Goal: Information Seeking & Learning: Learn about a topic

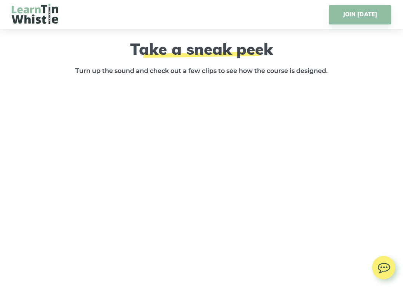
scroll to position [1117, 0]
click at [354, 19] on link "JOIN [DATE]" at bounding box center [360, 14] width 62 height 19
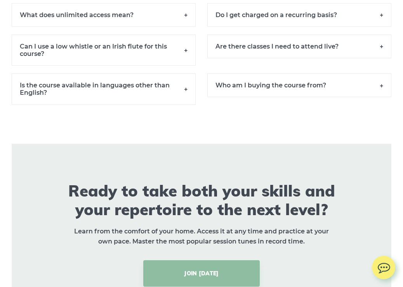
scroll to position [5432, 0]
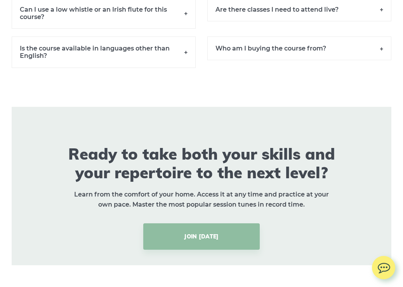
click at [277, 57] on h6 "Who am I buying the course from?" at bounding box center [299, 48] width 184 height 24
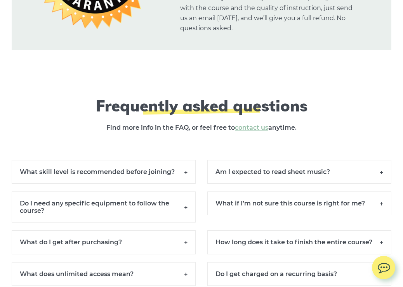
scroll to position [5118, 0]
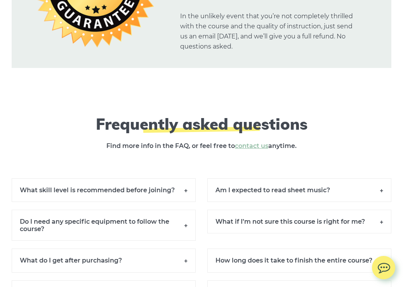
click at [106, 197] on h6 "What skill level is recommended before joining?" at bounding box center [104, 190] width 184 height 24
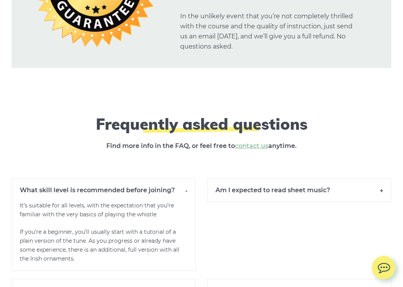
click at [269, 197] on h6 "Am I expected to read sheet music?" at bounding box center [299, 190] width 184 height 24
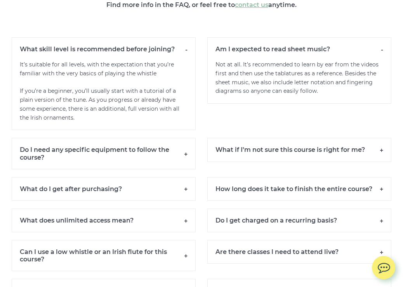
scroll to position [5260, 0]
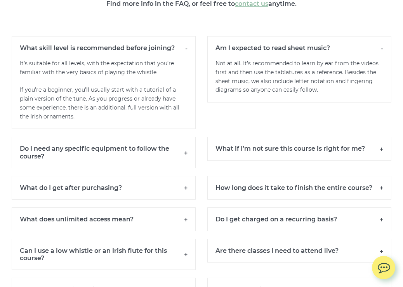
click at [65, 157] on h6 "Do I need any specific equipment to follow the course?" at bounding box center [104, 152] width 184 height 31
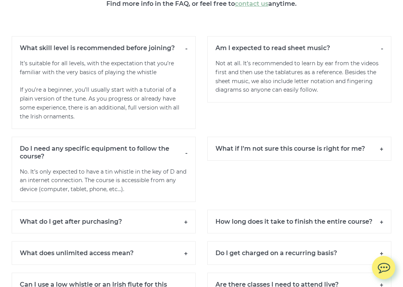
click at [70, 226] on h6 "What do I get after purchasing?" at bounding box center [104, 222] width 184 height 24
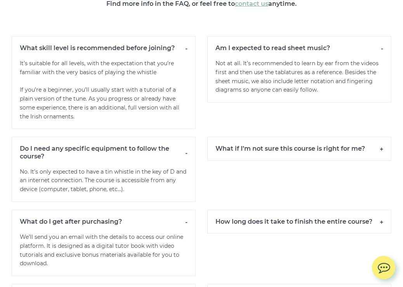
click at [267, 158] on h6 "What if I’m not sure this course is right for me?" at bounding box center [299, 149] width 184 height 24
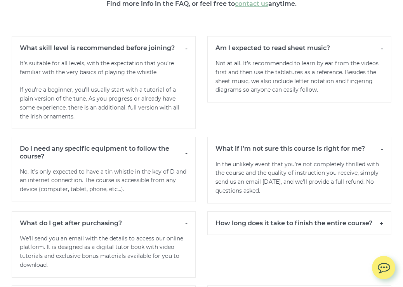
click at [288, 230] on h6 "How long does it take to finish the entire course?" at bounding box center [299, 223] width 184 height 24
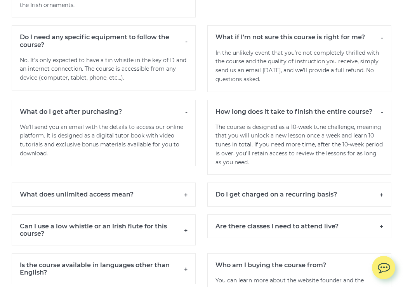
scroll to position [5373, 0]
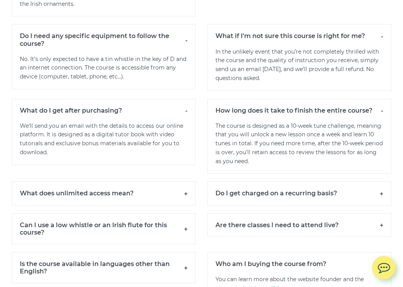
click at [70, 200] on h6 "What does unlimited access mean?" at bounding box center [104, 193] width 184 height 24
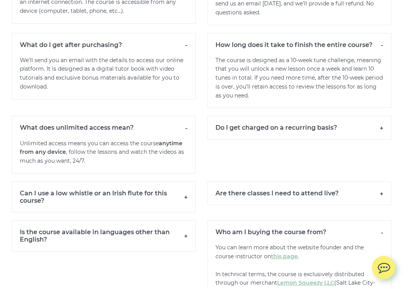
scroll to position [5440, 0]
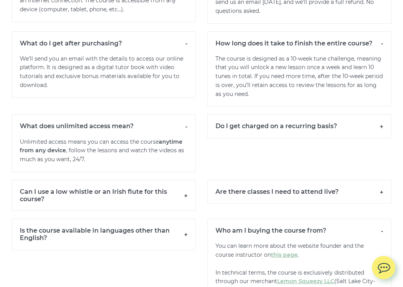
click at [70, 200] on h6 "Can I use a low whistle or an Irish flute for this course?" at bounding box center [104, 195] width 184 height 31
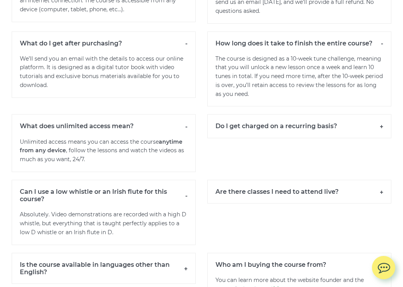
click at [70, 200] on h6 "Can I use a low whistle or an Irish flute for this course?" at bounding box center [104, 195] width 184 height 31
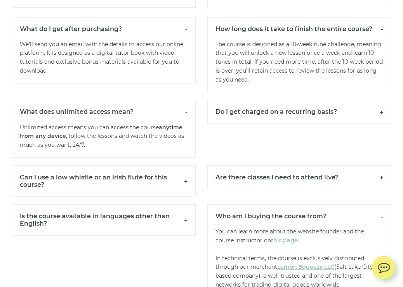
scroll to position [5456, 0]
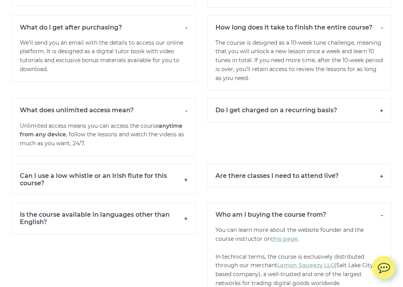
click at [283, 180] on h6 "Are there classes I need to attend live?" at bounding box center [299, 176] width 184 height 24
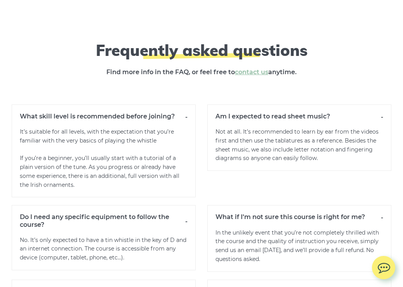
scroll to position [5191, 0]
